Goal: Information Seeking & Learning: Find specific page/section

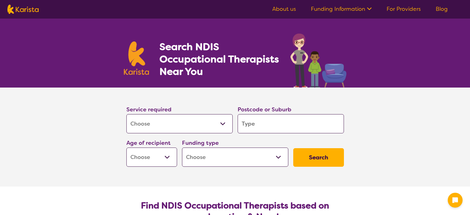
select select "[MEDICAL_DATA]"
click at [223, 123] on select "Allied Health Assistant Assessment ([MEDICAL_DATA] or [MEDICAL_DATA]) Behaviour…" at bounding box center [179, 123] width 106 height 19
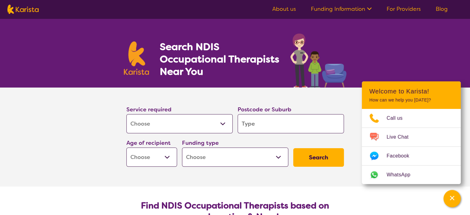
click at [223, 123] on select "Allied Health Assistant Assessment ([MEDICAL_DATA] or [MEDICAL_DATA]) Behaviour…" at bounding box center [179, 123] width 106 height 19
click at [324, 153] on button "Search" at bounding box center [318, 157] width 51 height 19
click at [271, 116] on input "search" at bounding box center [291, 123] width 106 height 19
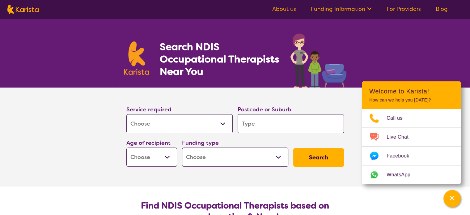
type input "2"
type input "23"
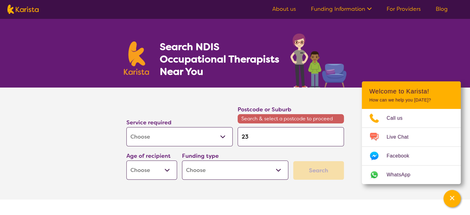
type input "232"
type input "2322"
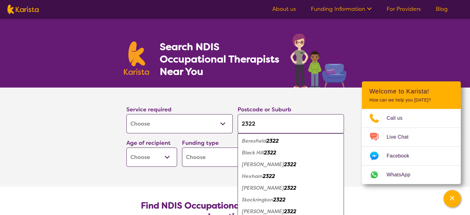
type input "2322"
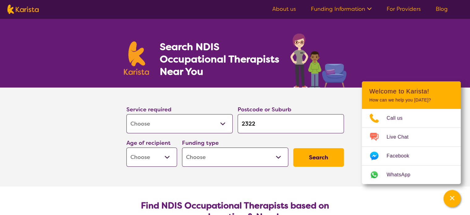
click at [329, 102] on div "Postcode or Suburb 2322" at bounding box center [290, 118] width 111 height 33
click at [317, 153] on button "Search" at bounding box center [318, 157] width 51 height 19
click at [167, 156] on select "Early Childhood - 0 to 9 Child - 10 to 11 Adolescent - 12 to 17 Adult - 18 to 6…" at bounding box center [151, 156] width 51 height 19
select select "AG"
click at [126, 147] on select "Early Childhood - 0 to 9 Child - 10 to 11 Adolescent - 12 to 17 Adult - 18 to 6…" at bounding box center [151, 156] width 51 height 19
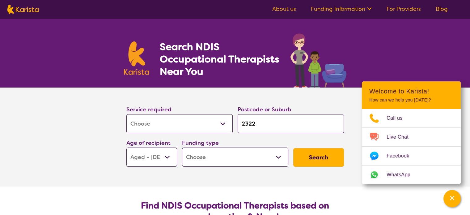
select select "AG"
click at [279, 157] on select "Home Care Package (HCP) National Disability Insurance Scheme (NDIS) I don't know" at bounding box center [235, 156] width 106 height 19
select select "i-don-t-know"
click at [182, 147] on select "Home Care Package (HCP) National Disability Insurance Scheme (NDIS) I don't know" at bounding box center [235, 156] width 106 height 19
select select "i-don-t-know"
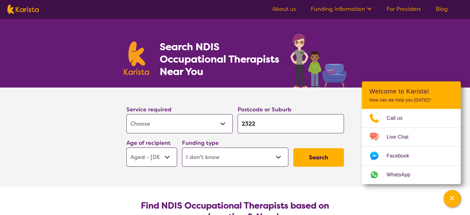
click at [316, 154] on button "Search" at bounding box center [318, 157] width 51 height 19
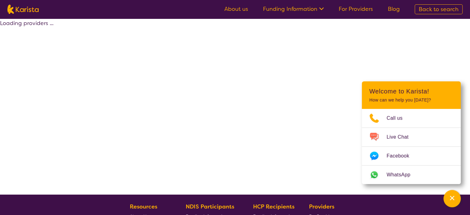
select select "[MEDICAL_DATA]"
select select "AG"
